Goal: Task Accomplishment & Management: Complete application form

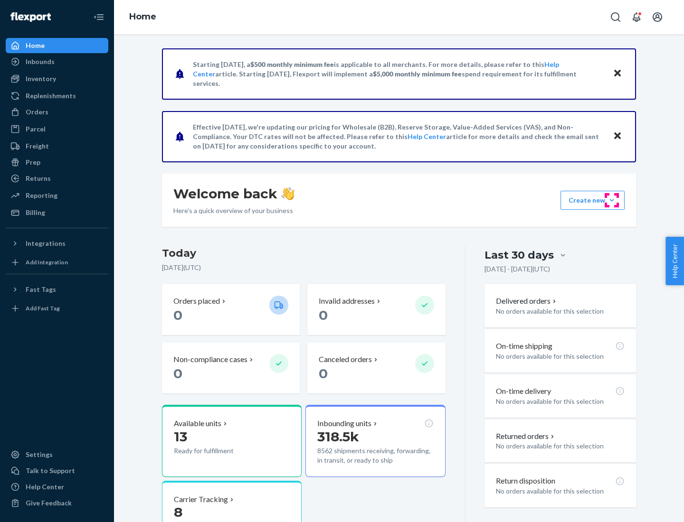
click at [612, 200] on button "Create new Create new inbound Create new order Create new product" at bounding box center [592, 200] width 64 height 19
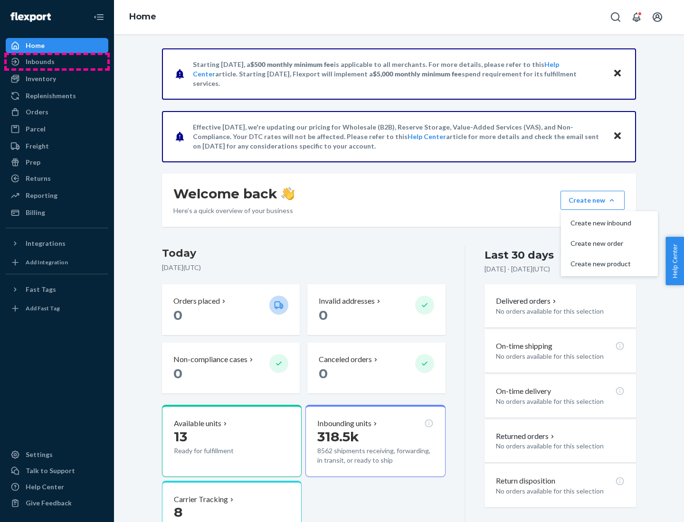
click at [57, 62] on div "Inbounds" at bounding box center [57, 61] width 101 height 13
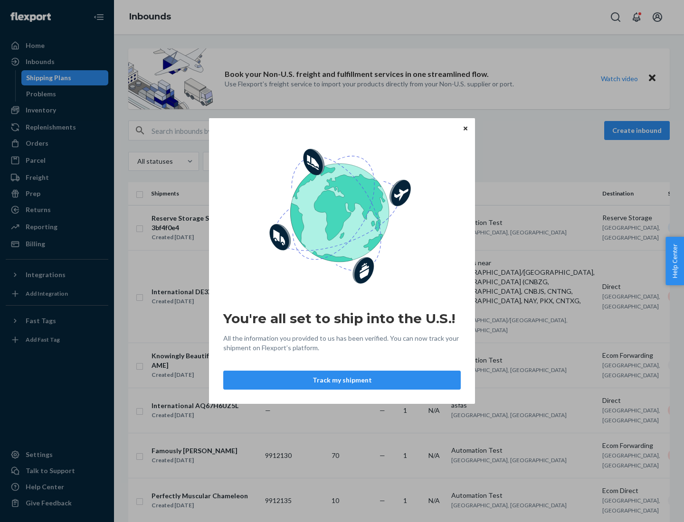
click at [342, 380] on button "Track my shipment" at bounding box center [341, 380] width 237 height 19
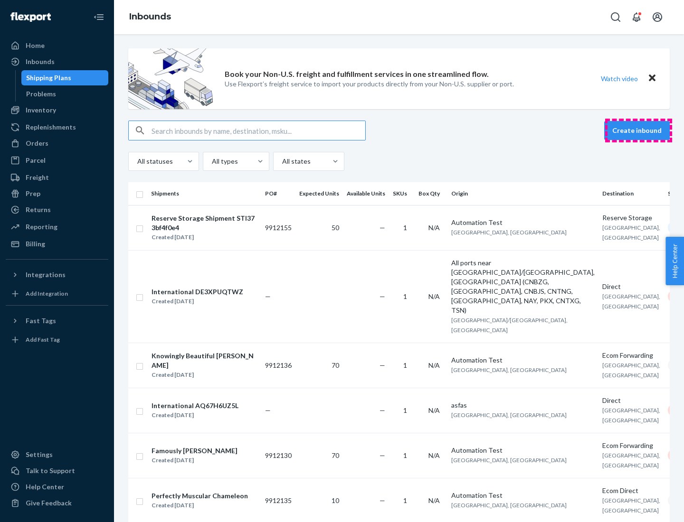
click at [638, 131] on button "Create inbound" at bounding box center [637, 130] width 66 height 19
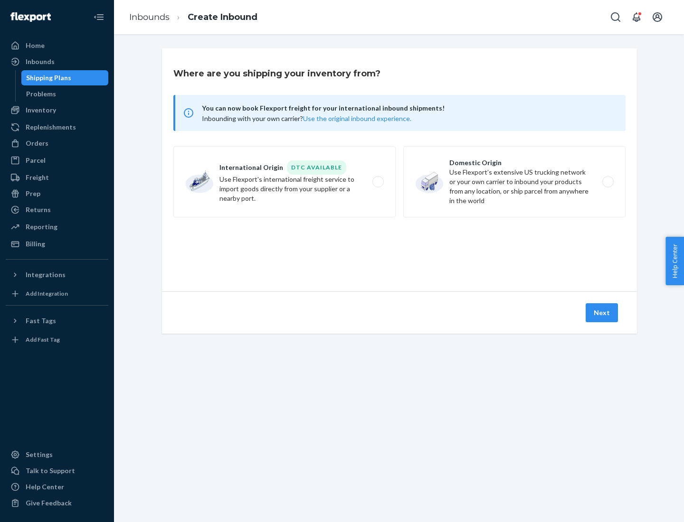
click at [284, 182] on label "International Origin DTC Available Use Flexport's international freight service…" at bounding box center [284, 181] width 222 height 71
click at [378, 182] on input "International Origin DTC Available Use Flexport's international freight service…" at bounding box center [381, 182] width 6 height 6
radio input "true"
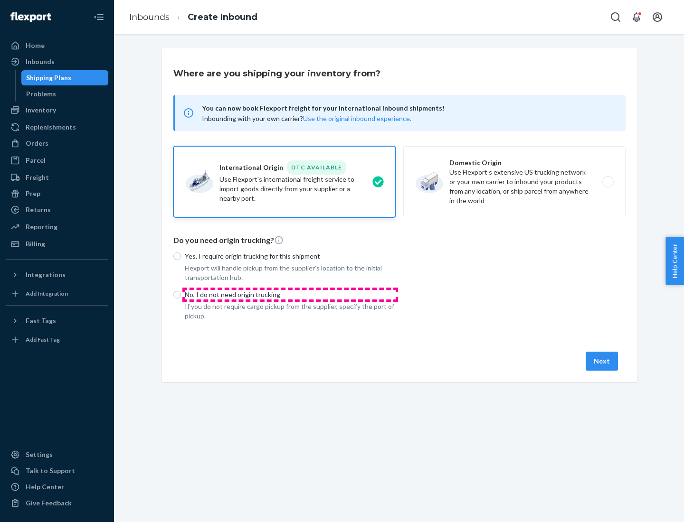
click at [290, 294] on p "No, I do not need origin trucking" at bounding box center [290, 294] width 211 height 9
click at [181, 294] on input "No, I do not need origin trucking" at bounding box center [177, 295] width 8 height 8
radio input "true"
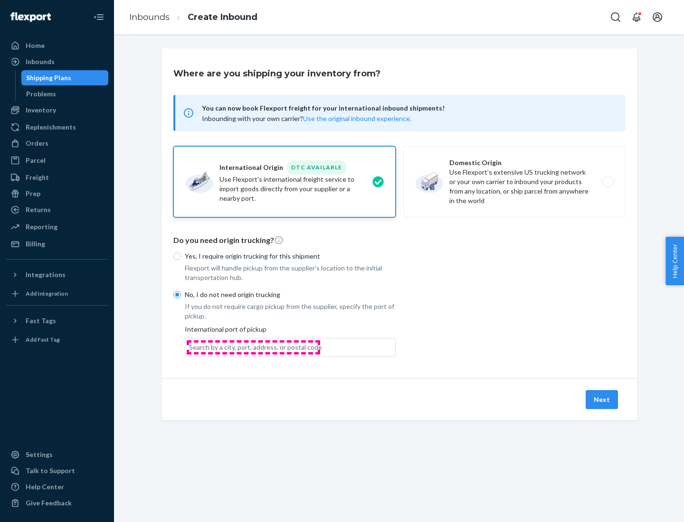
click at [253, 347] on div "Search by a city, port, address, or postal code" at bounding box center [255, 347] width 133 height 9
click at [190, 347] on input "Search by a city, port, address, or postal code" at bounding box center [189, 347] width 1 height 9
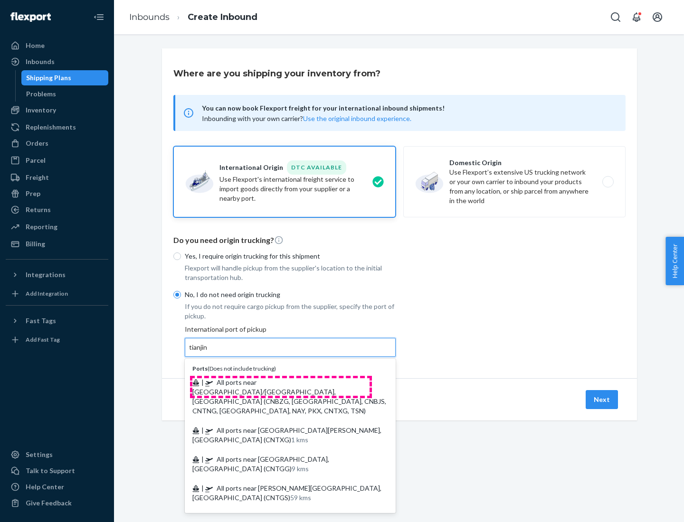
click at [281, 382] on span "| All ports near [GEOGRAPHIC_DATA]/[GEOGRAPHIC_DATA], [GEOGRAPHIC_DATA] (CNBZG,…" at bounding box center [289, 396] width 194 height 37
click at [208, 352] on input "tianjin" at bounding box center [198, 347] width 19 height 9
type input "All ports near [GEOGRAPHIC_DATA]/[GEOGRAPHIC_DATA], [GEOGRAPHIC_DATA] (CNBZG, […"
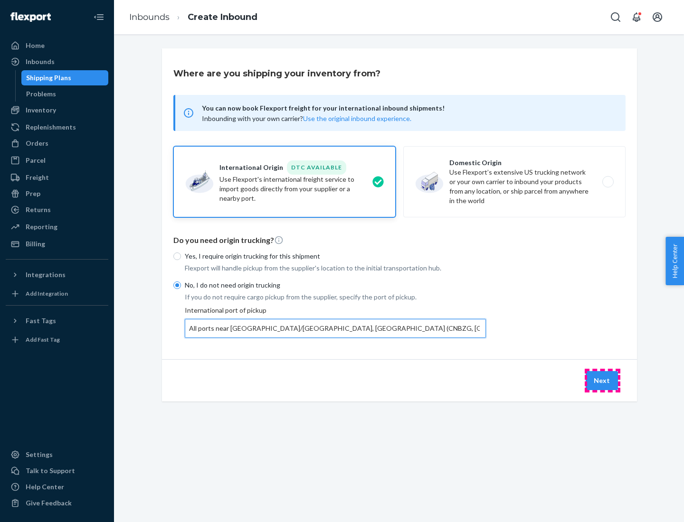
click at [602, 380] on button "Next" at bounding box center [602, 380] width 32 height 19
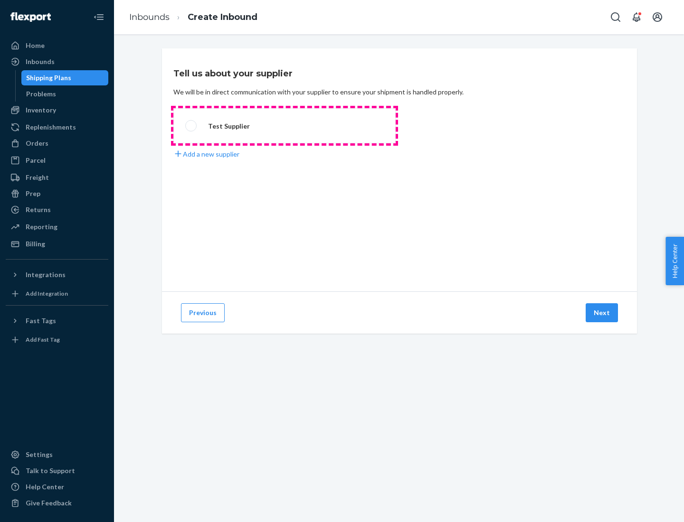
click at [284, 126] on label "Test Supplier" at bounding box center [284, 125] width 222 height 35
click at [191, 126] on input "Test Supplier" at bounding box center [188, 126] width 6 height 6
radio input "true"
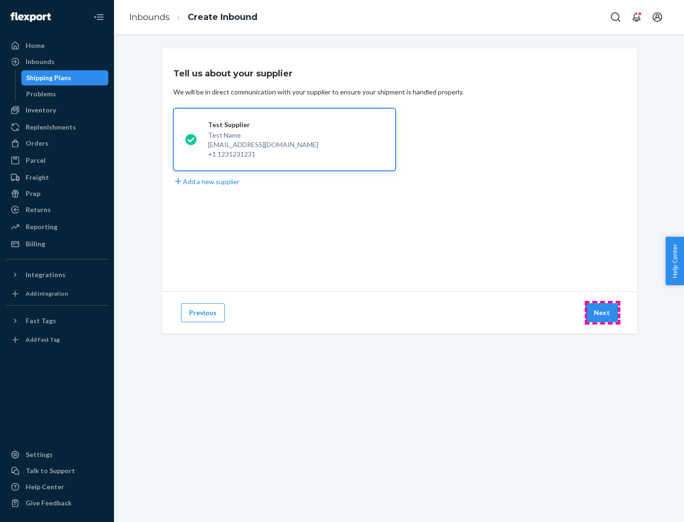
click at [602, 313] on button "Next" at bounding box center [602, 312] width 32 height 19
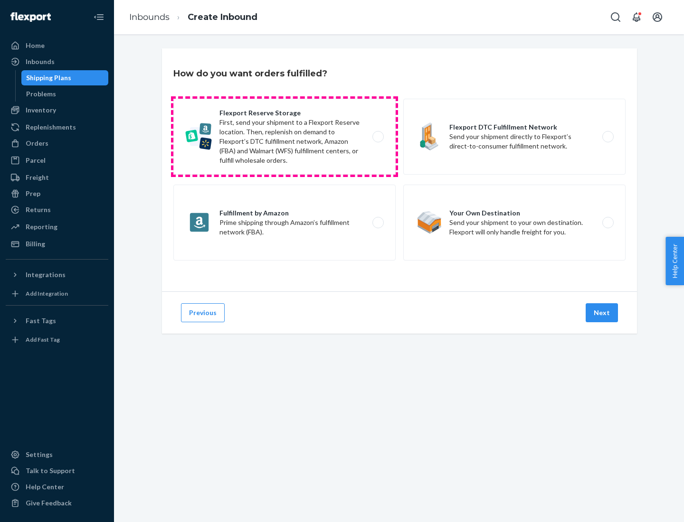
click at [284, 137] on label "Flexport Reserve Storage First, send your shipment to a Flexport Reserve locati…" at bounding box center [284, 137] width 222 height 76
click at [378, 137] on input "Flexport Reserve Storage First, send your shipment to a Flexport Reserve locati…" at bounding box center [381, 137] width 6 height 6
radio input "true"
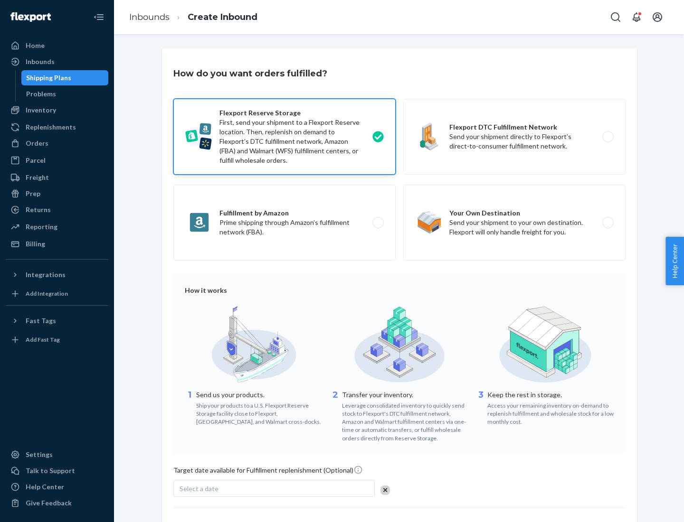
scroll to position [78, 0]
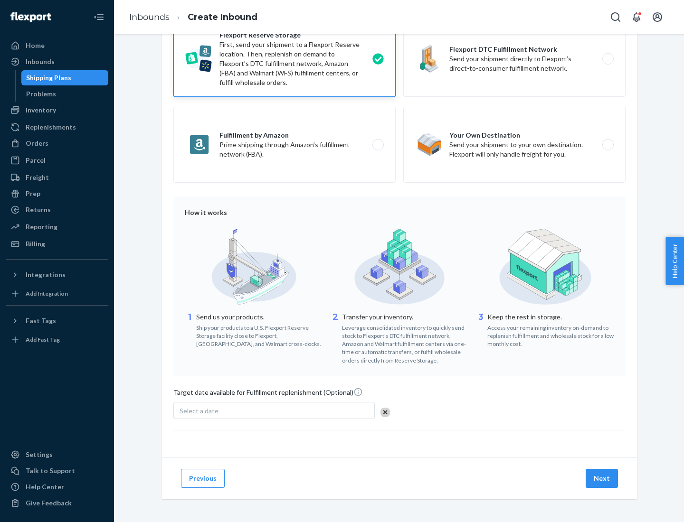
click at [602, 478] on button "Next" at bounding box center [602, 478] width 32 height 19
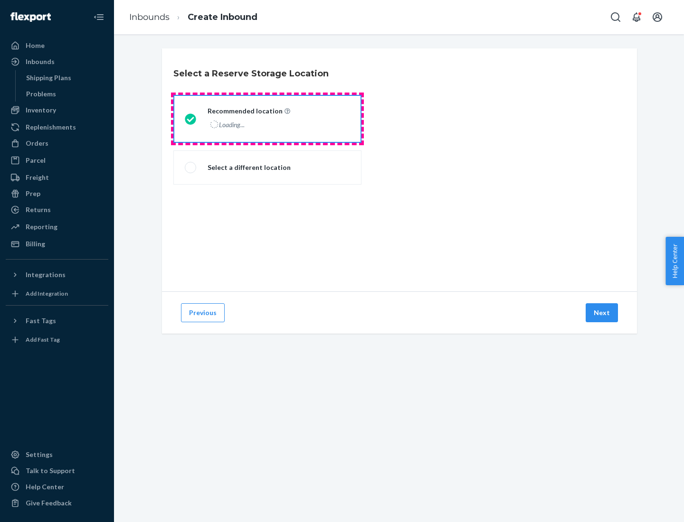
click at [267, 119] on div "Loading..." at bounding box center [248, 125] width 81 height 14
click at [191, 119] on input "Recommended location Loading..." at bounding box center [188, 119] width 6 height 6
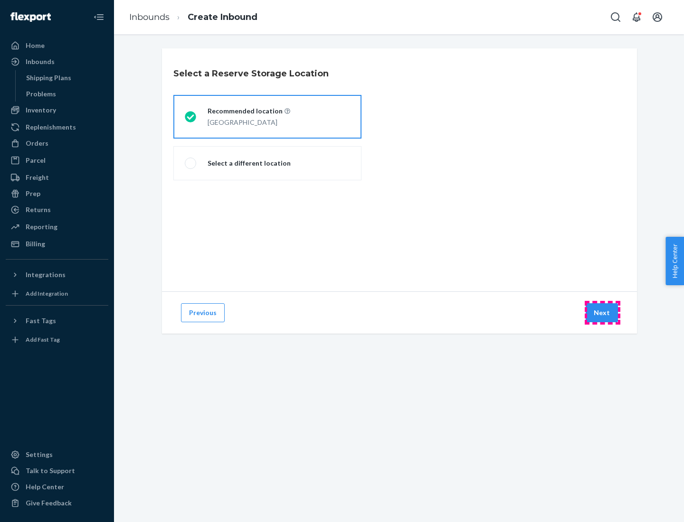
click at [602, 313] on button "Next" at bounding box center [602, 312] width 32 height 19
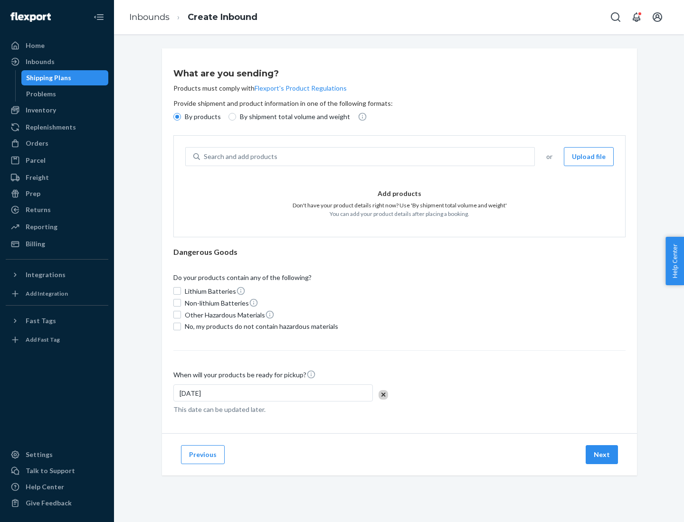
click at [368, 157] on div "Search and add products" at bounding box center [367, 156] width 334 height 17
click at [205, 157] on input "Search and add products" at bounding box center [204, 156] width 1 height 9
click at [231, 117] on input "By shipment total volume and weight" at bounding box center [232, 117] width 8 height 8
radio input "true"
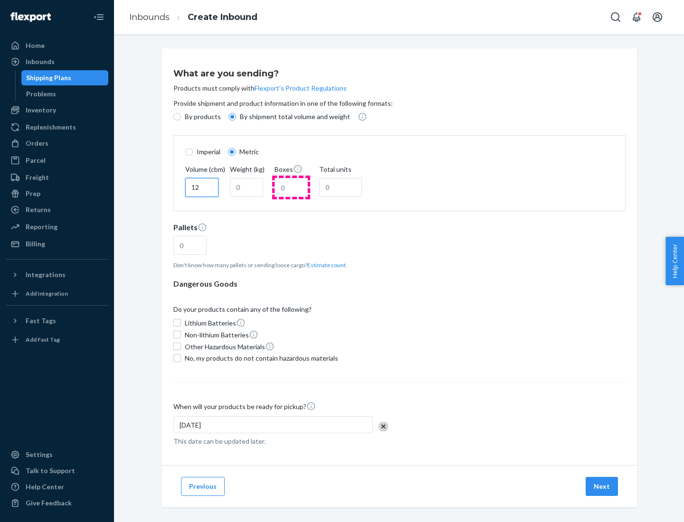
type input "12"
type input "22"
type input "222"
type input "121"
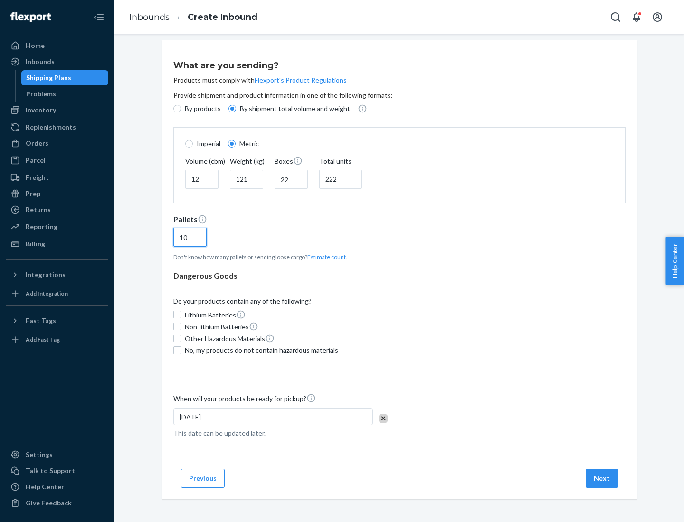
type input "10"
click at [260, 350] on span "No, my products do not contain hazardous materials" at bounding box center [261, 350] width 153 height 9
click at [181, 350] on input "No, my products do not contain hazardous materials" at bounding box center [177, 351] width 8 height 8
checkbox input "true"
click at [602, 478] on button "Next" at bounding box center [602, 478] width 32 height 19
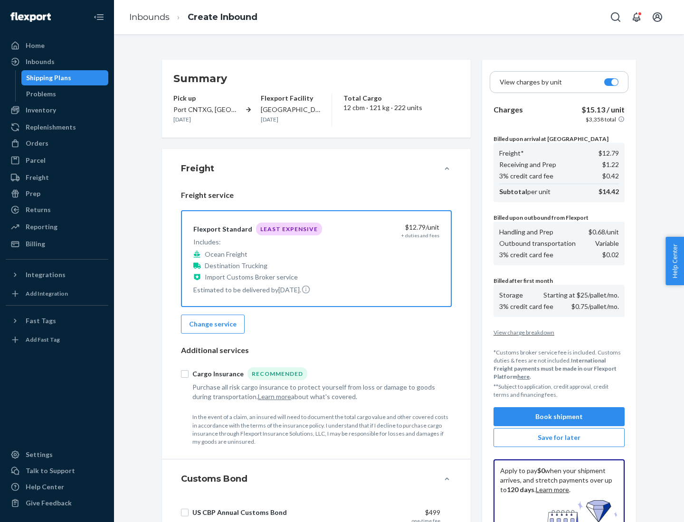
scroll to position [139, 0]
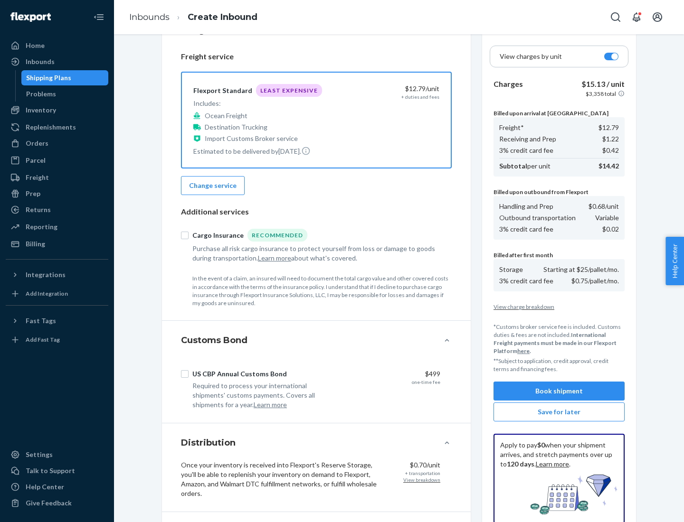
click at [559, 391] on button "Book shipment" at bounding box center [558, 391] width 131 height 19
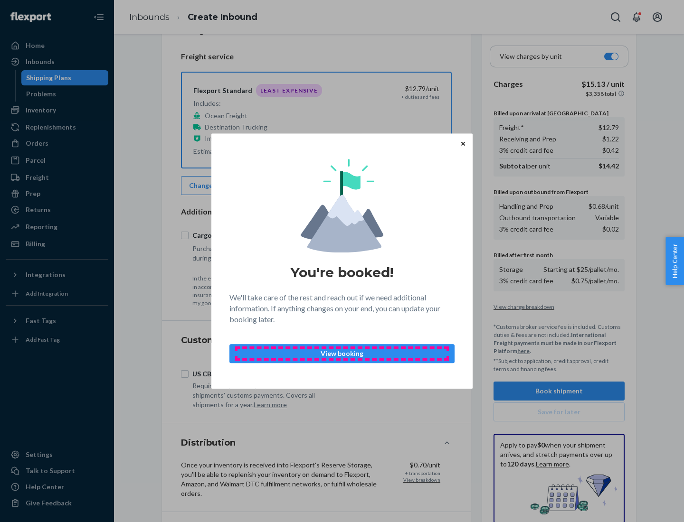
click at [342, 353] on p "View booking" at bounding box center [341, 353] width 209 height 9
